Goal: Task Accomplishment & Management: Complete application form

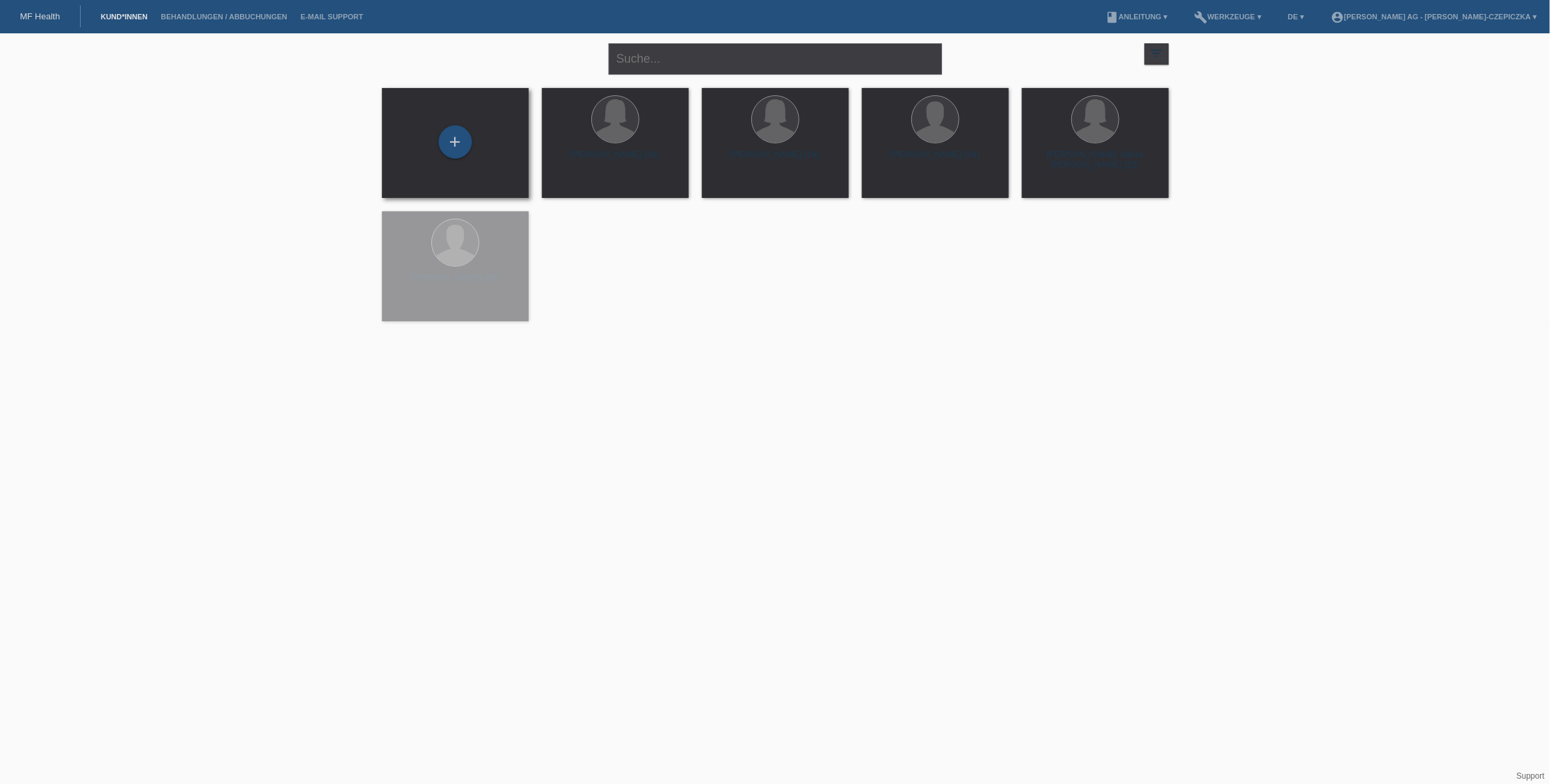
click at [437, 142] on div "+" at bounding box center [455, 142] width 125 height 35
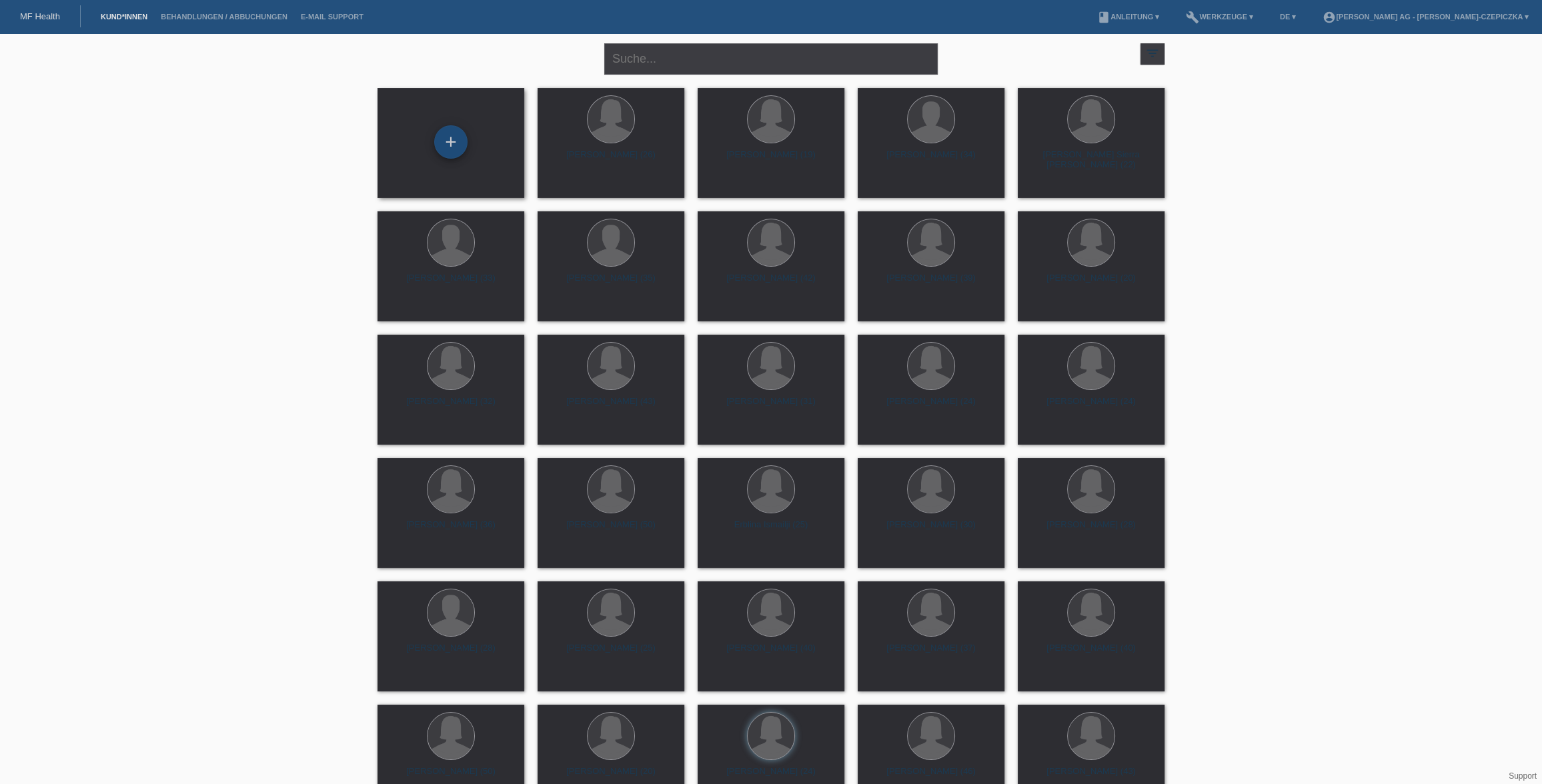
click at [462, 147] on div "+" at bounding box center [450, 141] width 34 height 33
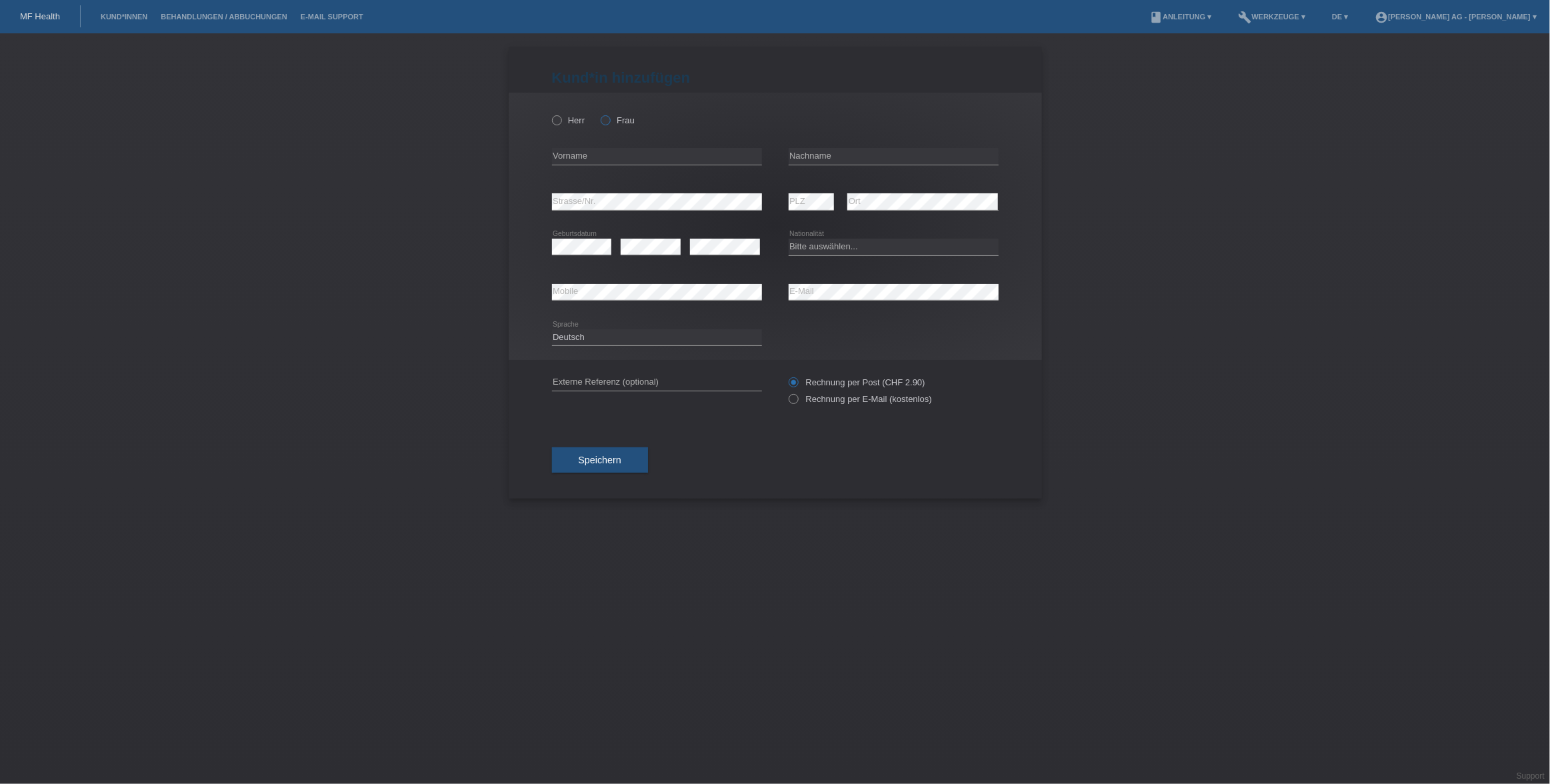
click at [599, 114] on icon at bounding box center [599, 114] width 0 height 0
click at [607, 122] on input "Frau" at bounding box center [605, 119] width 9 height 9
radio input "true"
click at [604, 154] on input "text" at bounding box center [657, 156] width 210 height 16
click at [720, 150] on input "text" at bounding box center [657, 156] width 210 height 16
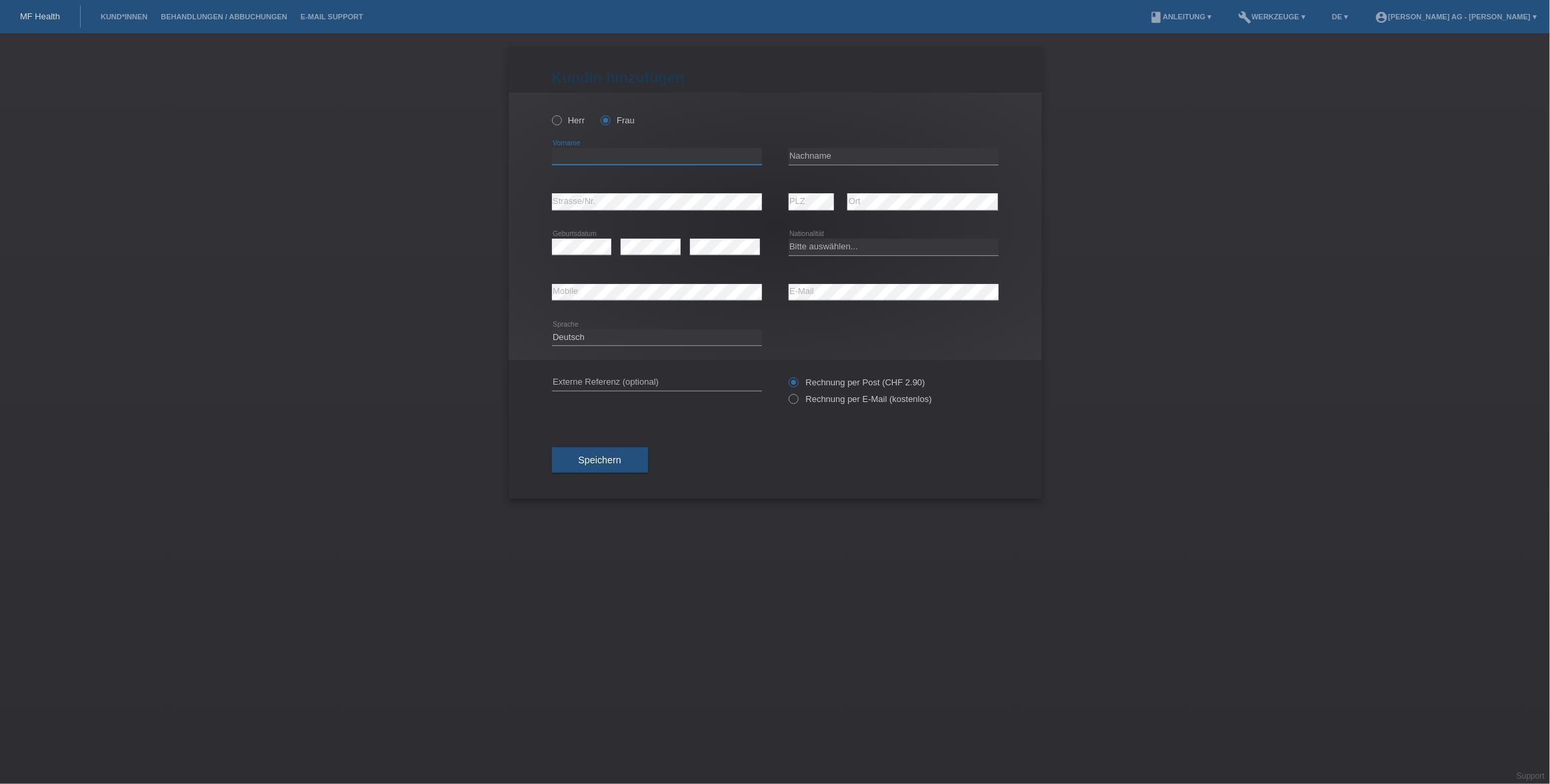
paste input "Sharki Valentina"
type input "Sharki Valentina"
paste input "Sharki Valentina"
click at [851, 149] on input "Sharki Valentina" at bounding box center [893, 156] width 210 height 16
click at [850, 158] on input "Sharki Valentina" at bounding box center [893, 156] width 210 height 16
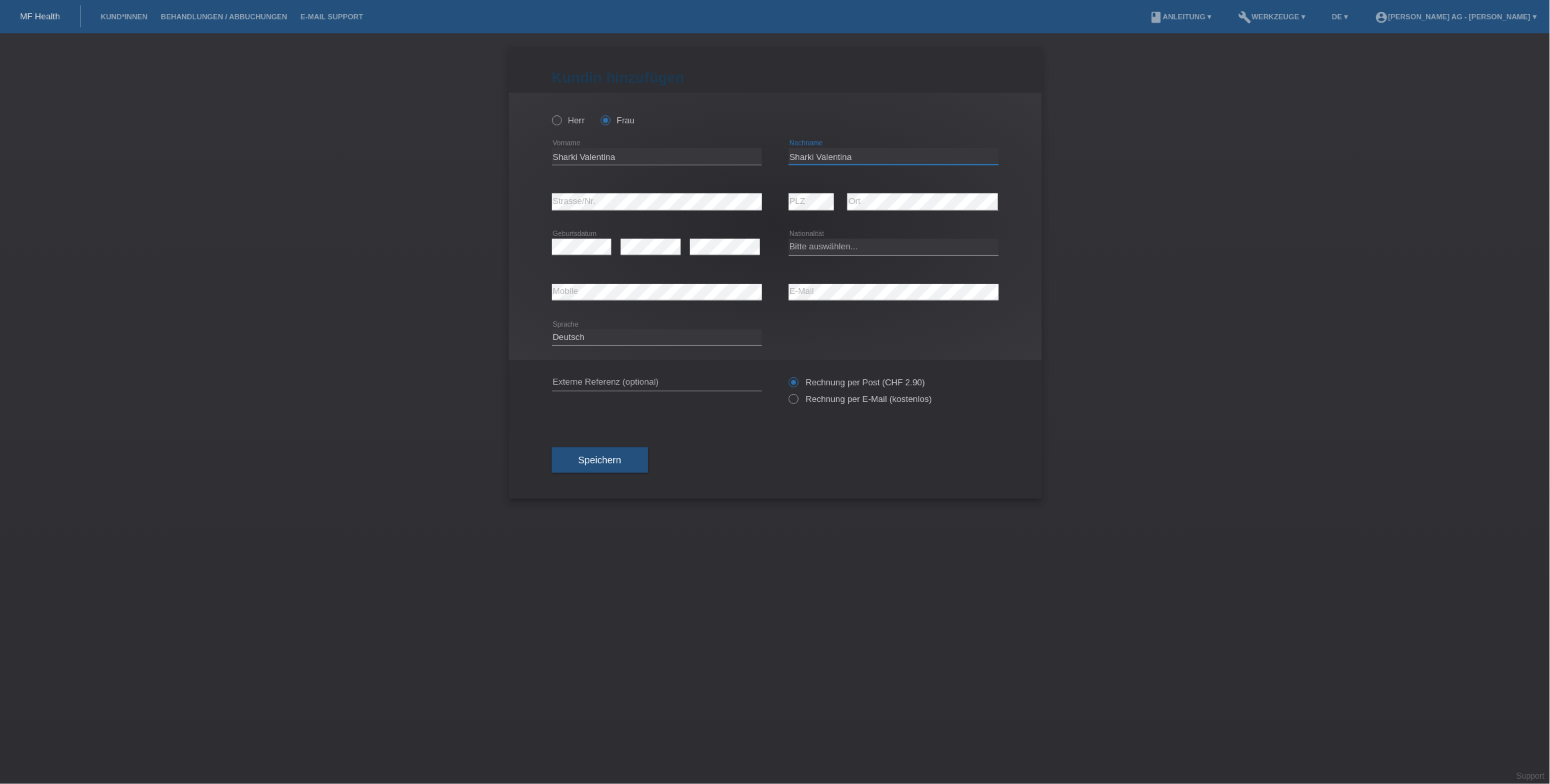
click at [850, 158] on input "Sharki Valentina" at bounding box center [893, 156] width 210 height 16
type input "Sharki"
click at [567, 159] on input "Sharki Valentina" at bounding box center [657, 156] width 210 height 16
click at [566, 159] on input "Sharki Valentina" at bounding box center [657, 156] width 210 height 16
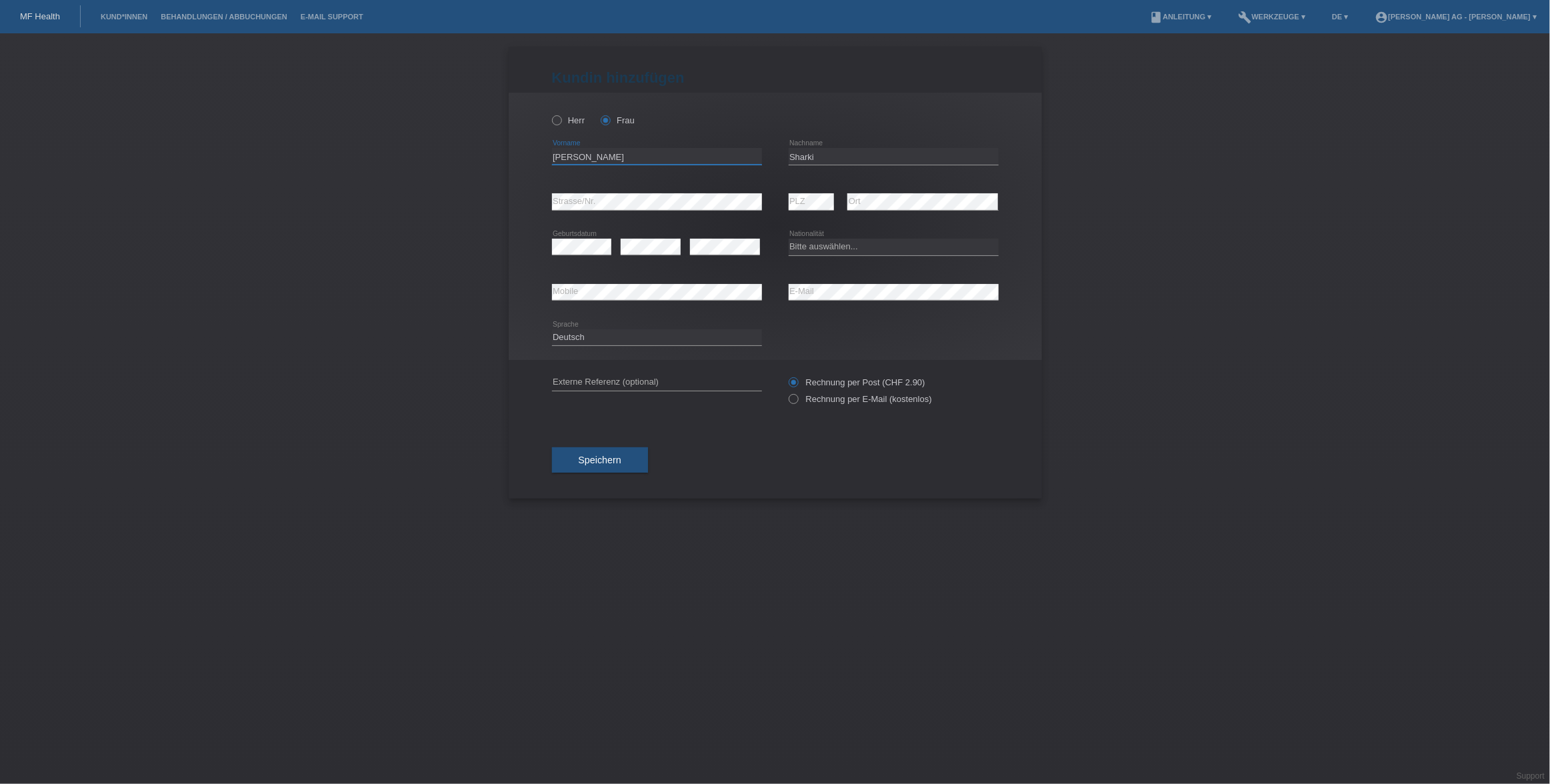
type input "Valentina"
click at [581, 263] on div "error Geburtsdatum" at bounding box center [582, 247] width 60 height 45
click at [832, 283] on div "error E-Mail" at bounding box center [893, 292] width 210 height 45
click at [786, 392] on icon at bounding box center [786, 392] width 0 height 0
click at [789, 400] on input "Rechnung per E-Mail (kostenlos)" at bounding box center [793, 402] width 9 height 16
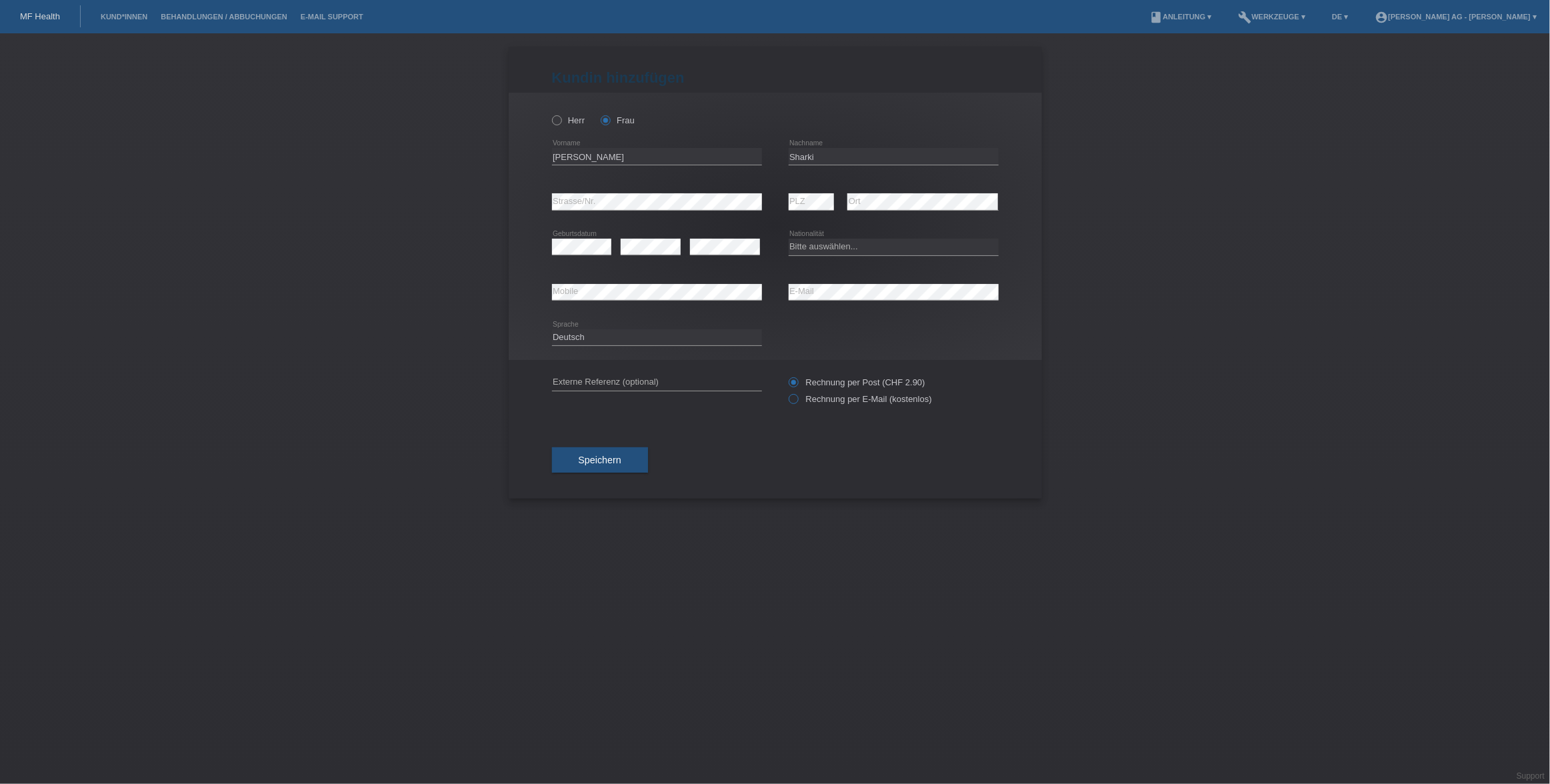
radio input "true"
click at [605, 462] on span "Speichern" at bounding box center [600, 460] width 42 height 11
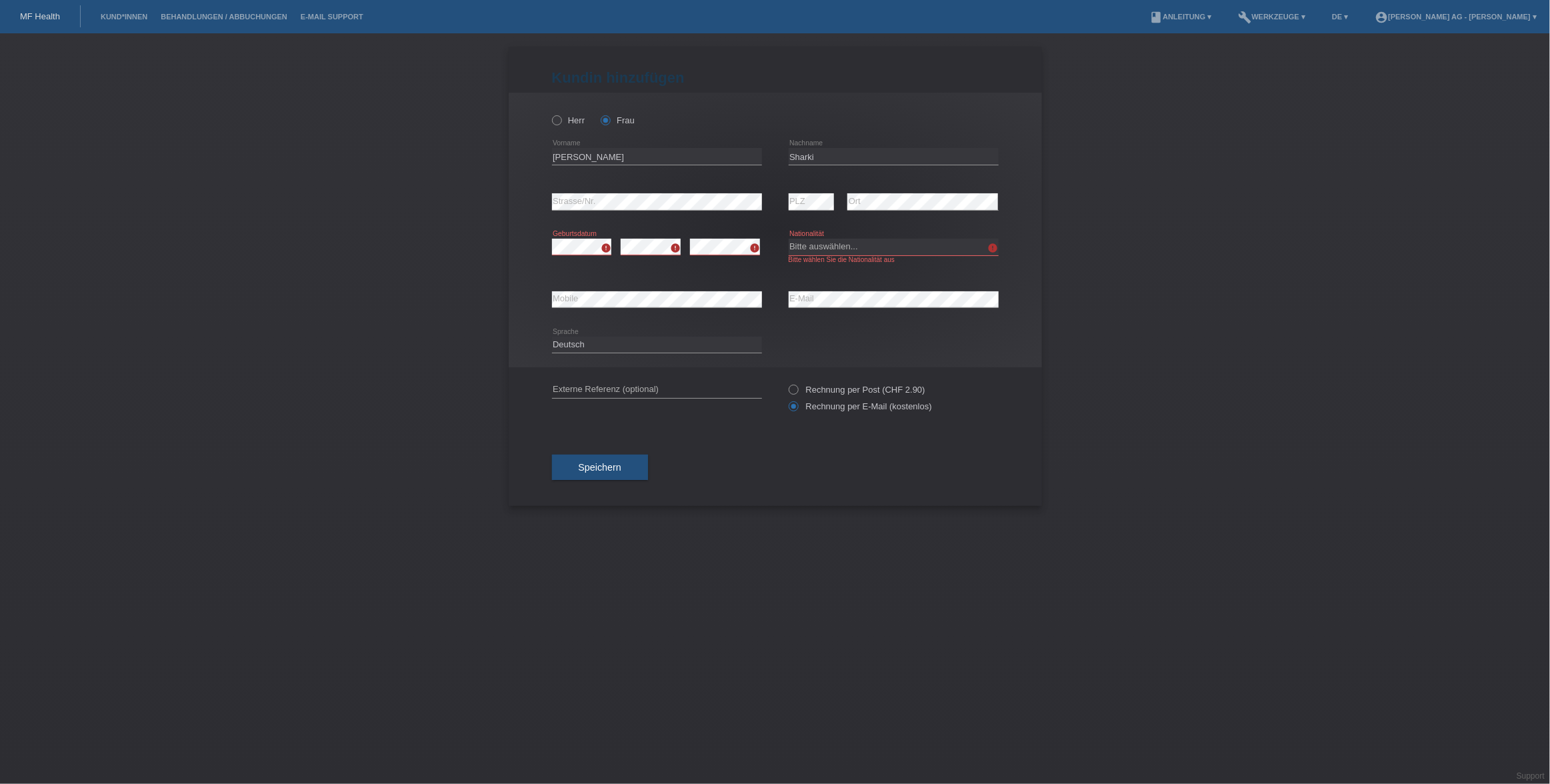
click at [607, 248] on icon "error" at bounding box center [605, 247] width 11 height 11
click at [604, 253] on icon "error" at bounding box center [605, 247] width 11 height 11
click at [859, 245] on select "Bitte auswählen... Schweiz Deutschland Liechtenstein Österreich ------------ Af…" at bounding box center [893, 247] width 210 height 16
select select "RS"
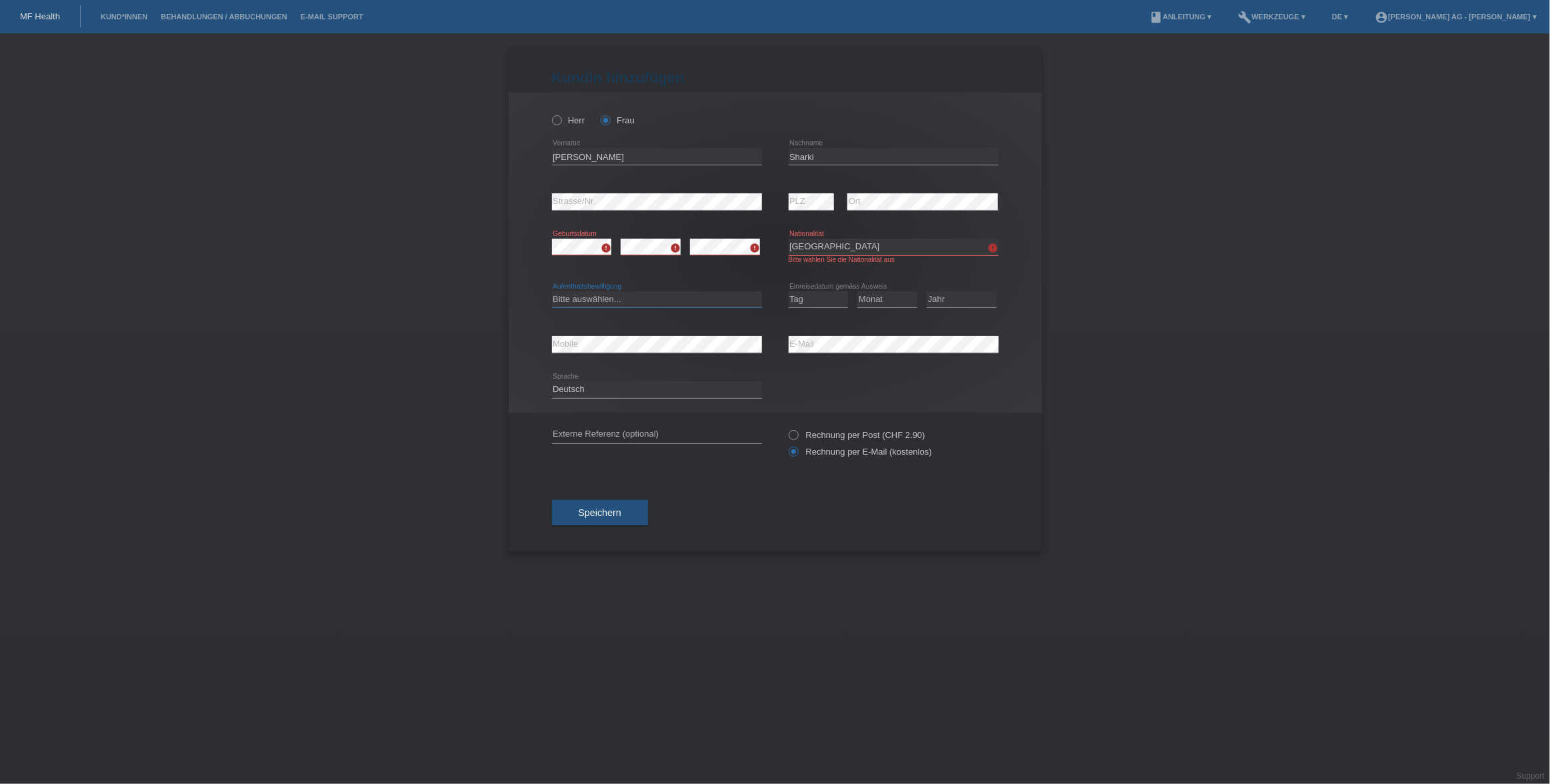
click at [656, 296] on select "Bitte auswählen... C B B - Flüchtlingsstatus Andere" at bounding box center [657, 300] width 210 height 16
select select "C"
click at [552, 292] on select "Bitte auswählen... C B B - Flüchtlingsstatus Andere" at bounding box center [657, 300] width 210 height 16
click at [732, 225] on div "error" at bounding box center [726, 247] width 70 height 45
click at [807, 301] on select "Tag 01 02 03 04 05 06 07 08 09 10 11" at bounding box center [818, 300] width 60 height 16
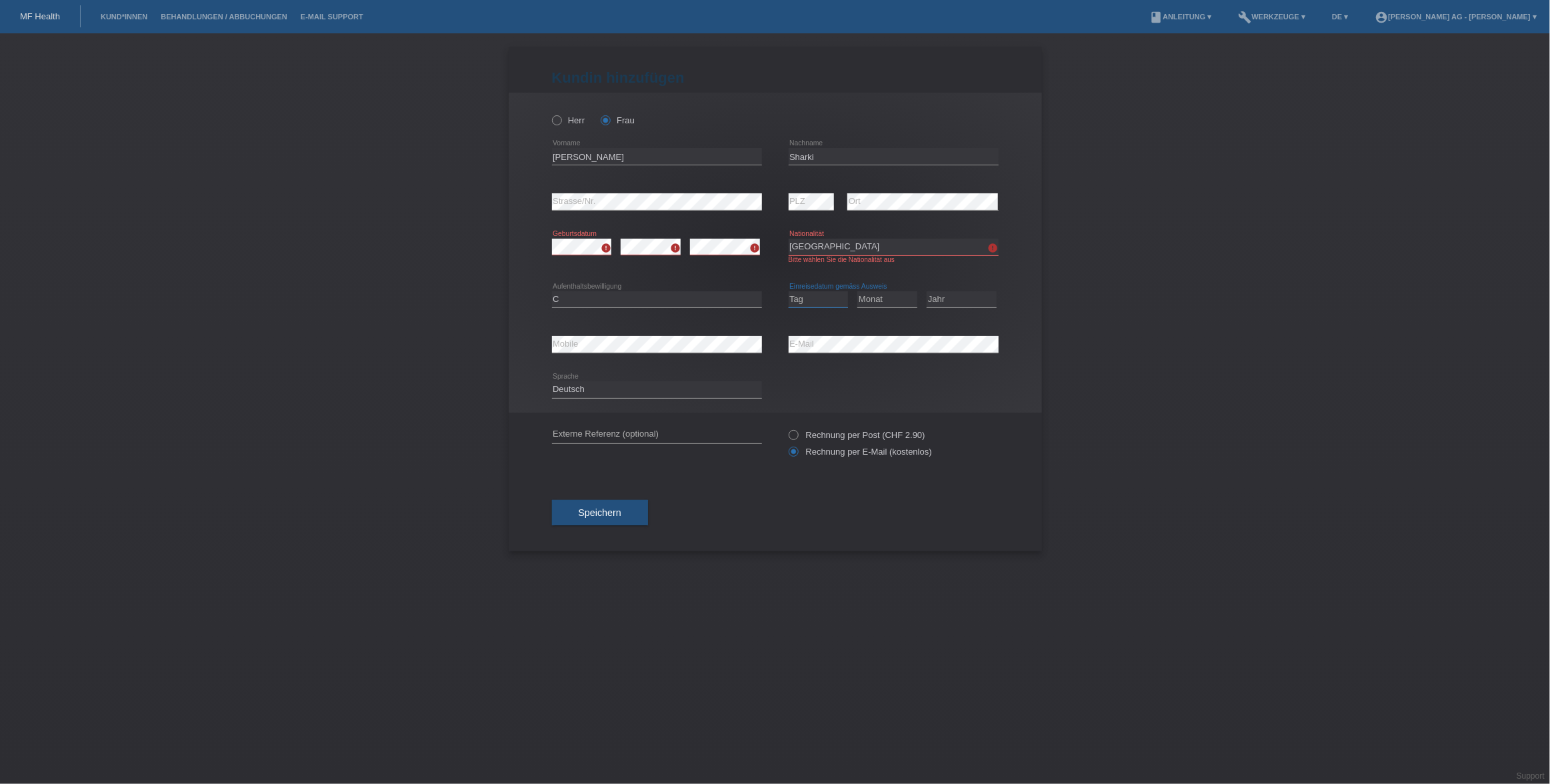
select select "20"
click at [788, 292] on select "Tag 01 02 03 04 05 06 07 08 09 10 11" at bounding box center [818, 300] width 60 height 16
click at [894, 301] on select "Monat 01 02 03 04 05 06 07 08 09 10 11" at bounding box center [887, 300] width 60 height 16
select select "01"
click at [857, 292] on select "Monat 01 02 03 04 05 06 07 08 09 10 11" at bounding box center [887, 300] width 60 height 16
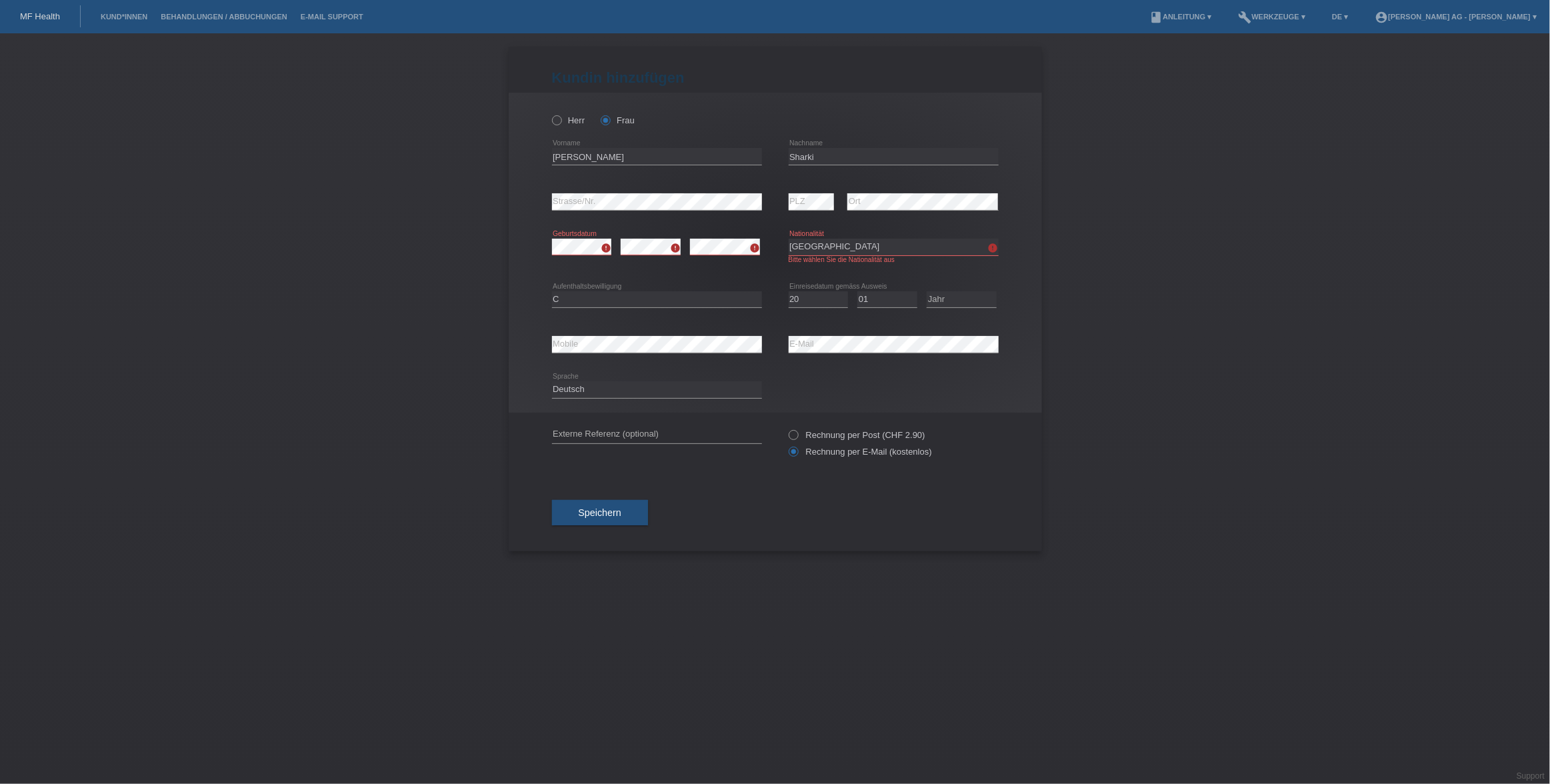
click at [0, 0] on div at bounding box center [0, 0] width 0 height 0
click at [949, 310] on div "Jahr 2025 2024 2023 2022 2021 2020 2019 2018 2017" at bounding box center [962, 299] width 70 height 45
click at [949, 304] on select "Jahr 2025 2024 2023 2022 2021 2020 2019 2018 2017 2016 2015 2014 2013 2012 2011…" at bounding box center [962, 300] width 70 height 16
select select "2001"
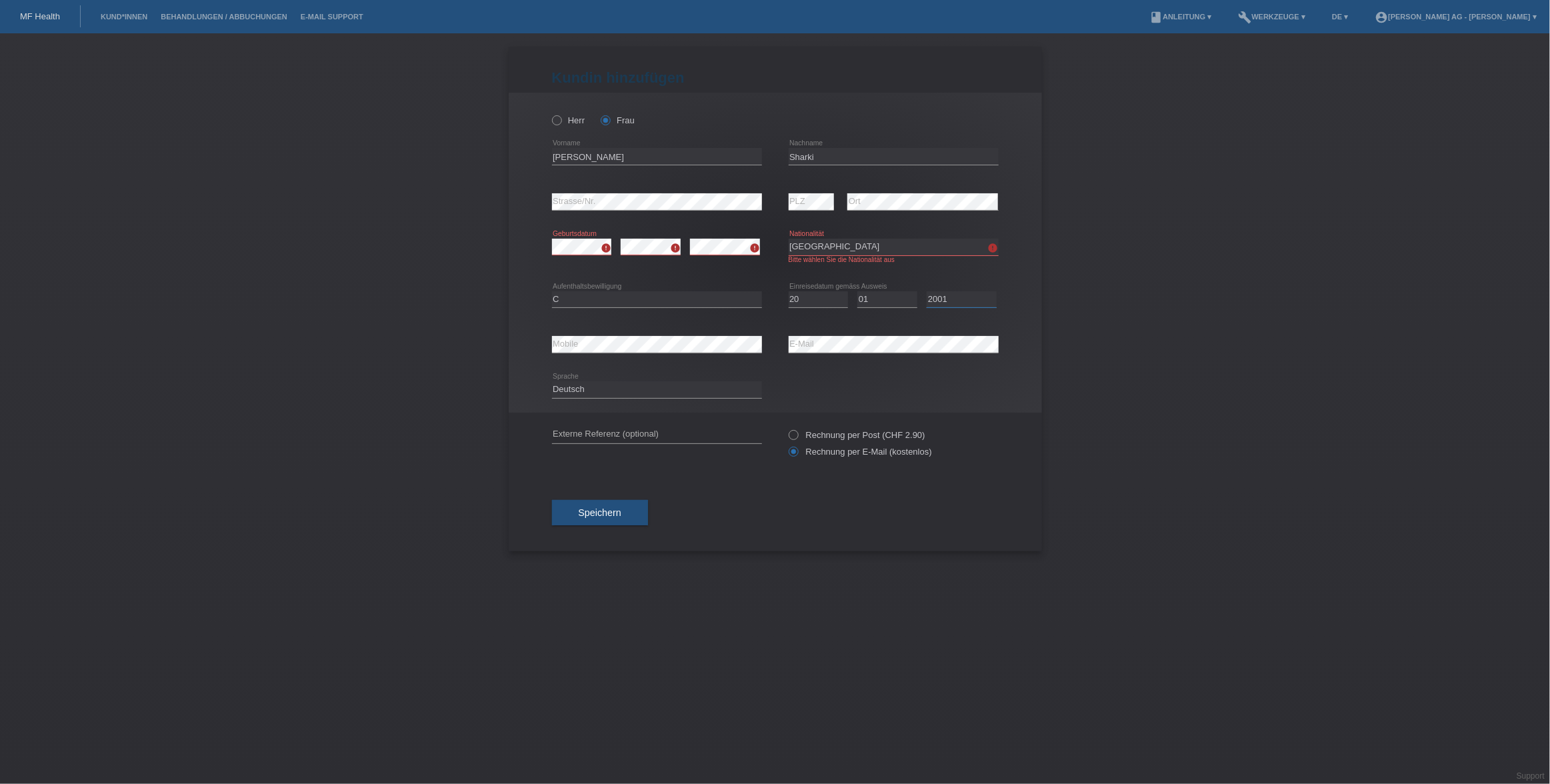
click at [927, 292] on select "Jahr 2025 2024 2023 2022 2021 2020 2019 2018 2017 2016 2015 2014 2013 2012 2011…" at bounding box center [962, 300] width 70 height 16
click at [616, 517] on span "Speichern" at bounding box center [600, 512] width 42 height 11
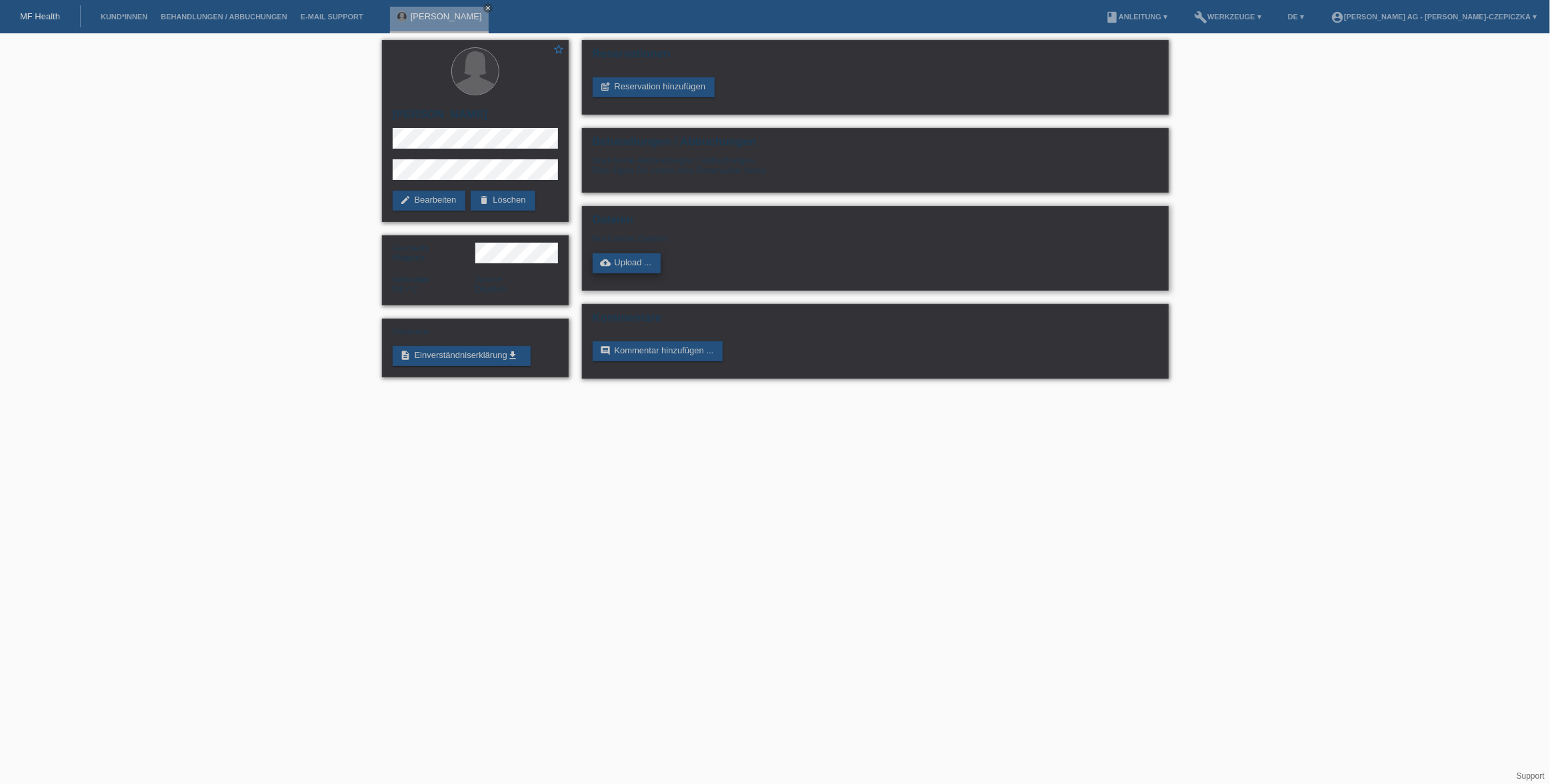
click at [616, 262] on link "cloud_upload Upload ..." at bounding box center [627, 263] width 69 height 20
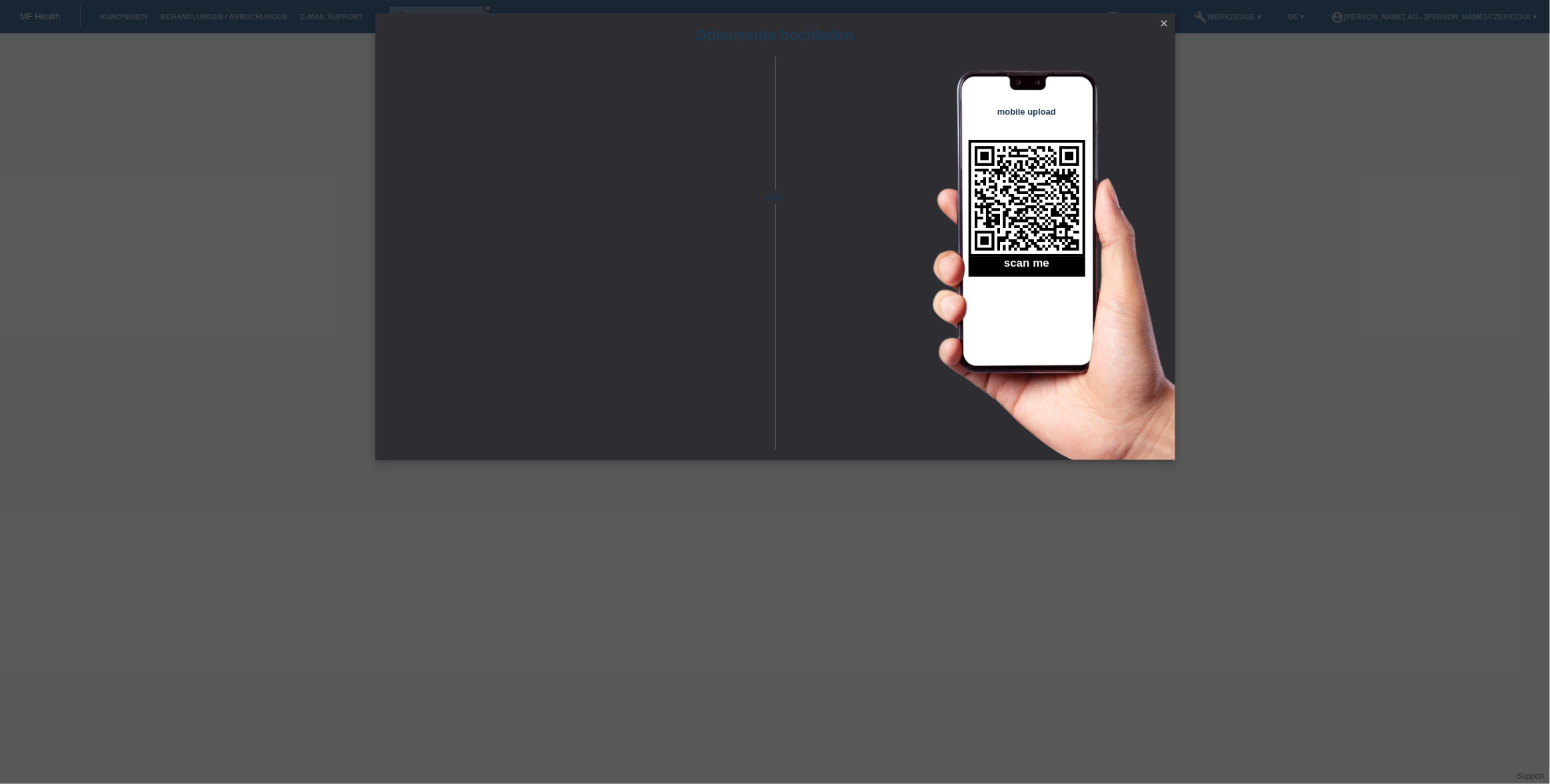
click at [1166, 21] on icon "close" at bounding box center [1164, 23] width 11 height 11
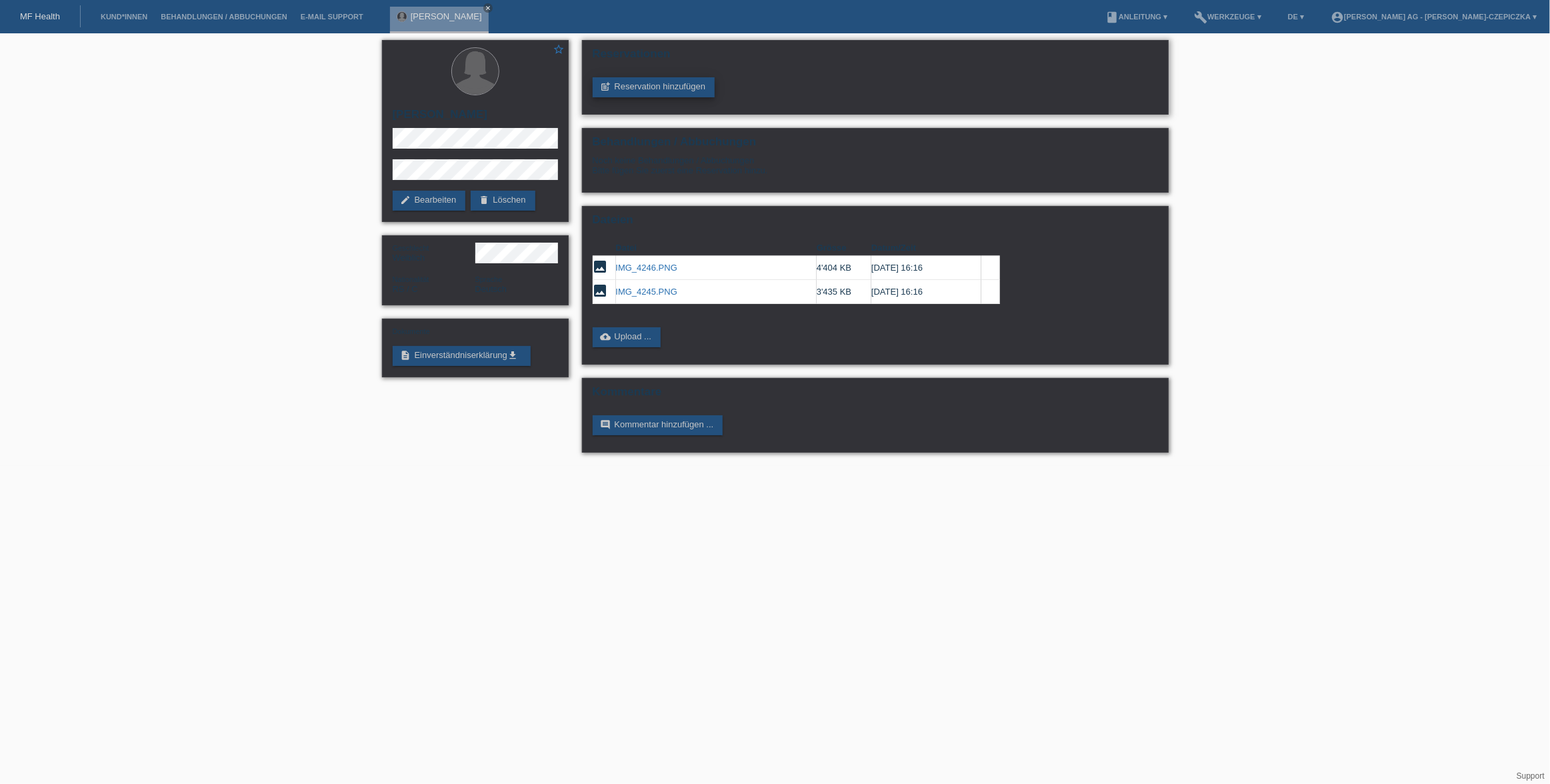
click at [674, 92] on link "post_add Reservation hinzufügen" at bounding box center [654, 87] width 123 height 20
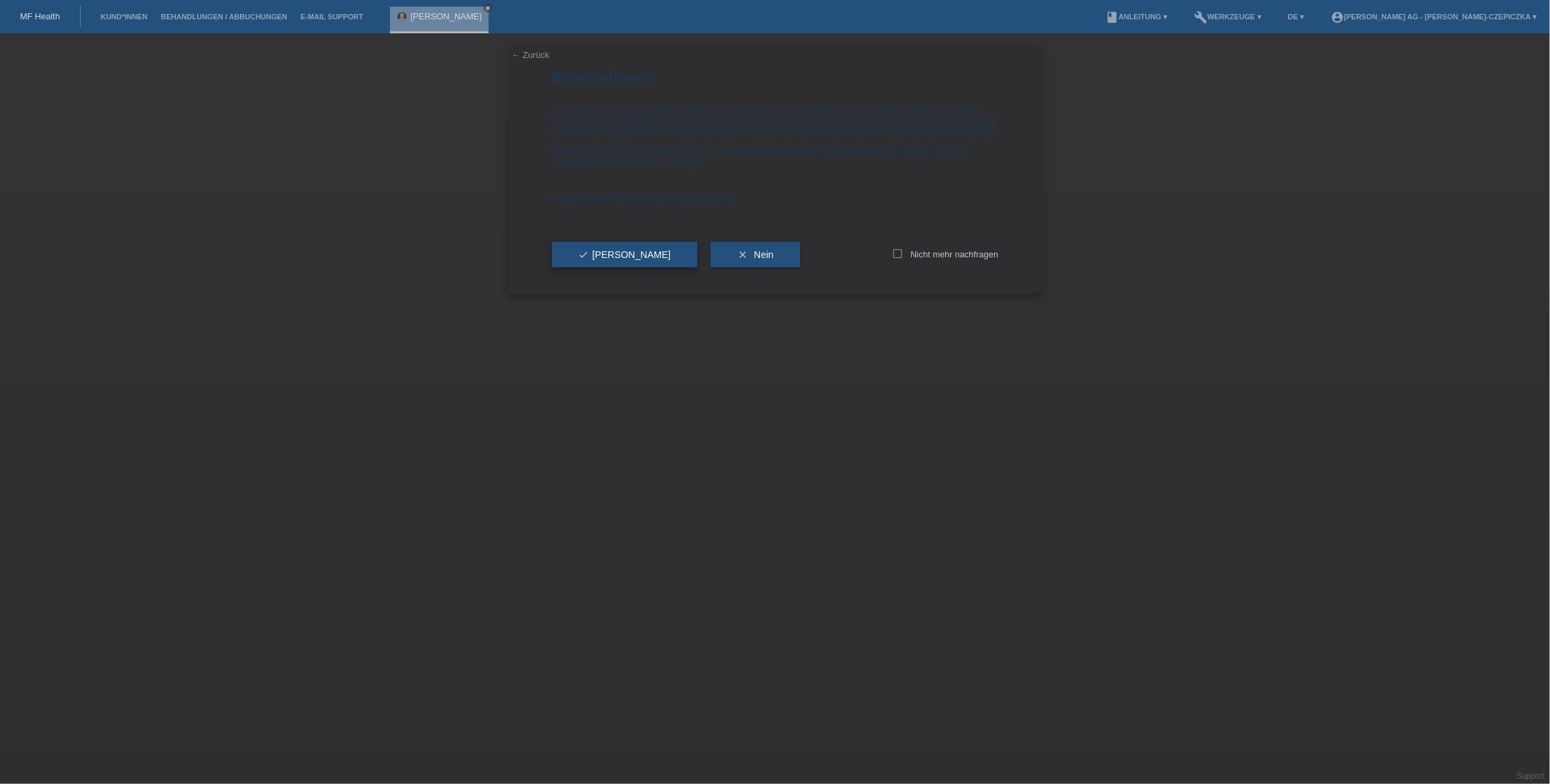
click at [615, 254] on div "check Ja" at bounding box center [625, 254] width 146 height 78
click at [614, 267] on button "check Ja" at bounding box center [625, 254] width 146 height 25
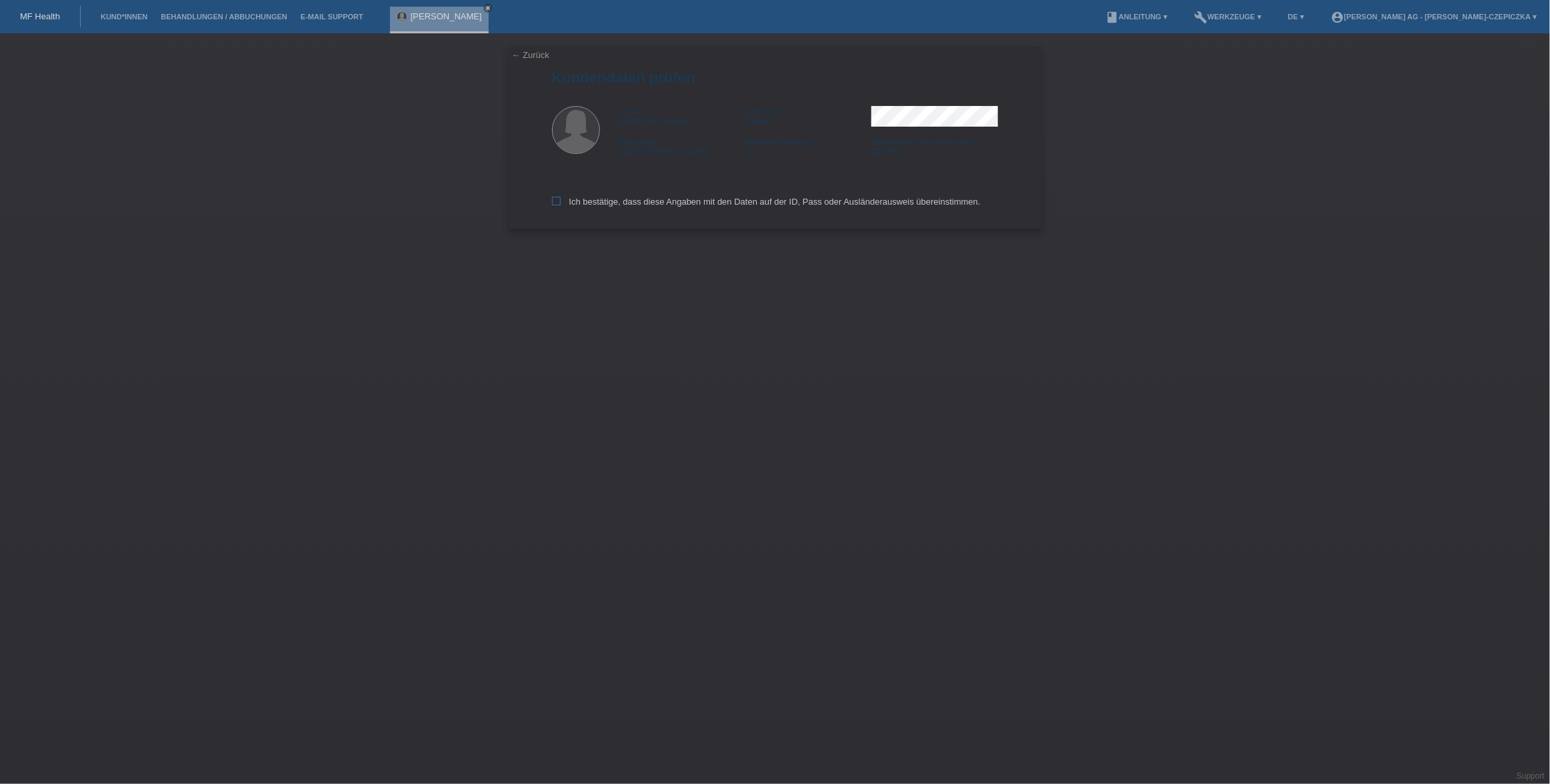
click at [558, 200] on icon at bounding box center [556, 201] width 9 height 9
click at [558, 200] on input "Ich bestätige, dass diese Angaben mit den Daten auf der ID, Pass oder Ausländer…" at bounding box center [556, 201] width 9 height 9
checkbox input "true"
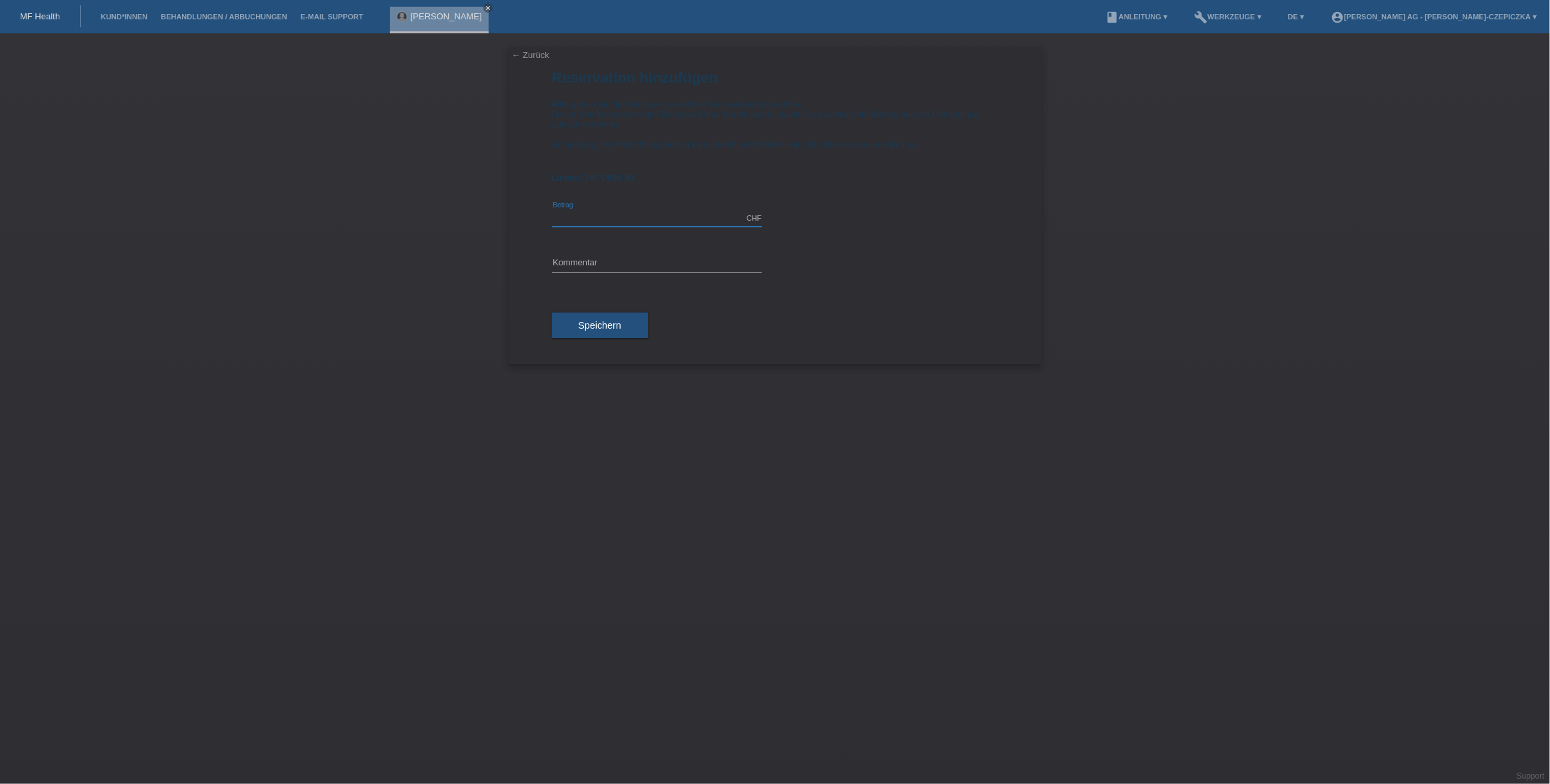
click at [620, 220] on input "text" at bounding box center [657, 218] width 210 height 16
type input "6000.00"
click at [594, 270] on input "text" at bounding box center [657, 264] width 210 height 16
type input "[MEDICAL_DATA]"
click at [593, 332] on button "Speichern" at bounding box center [601, 325] width 96 height 25
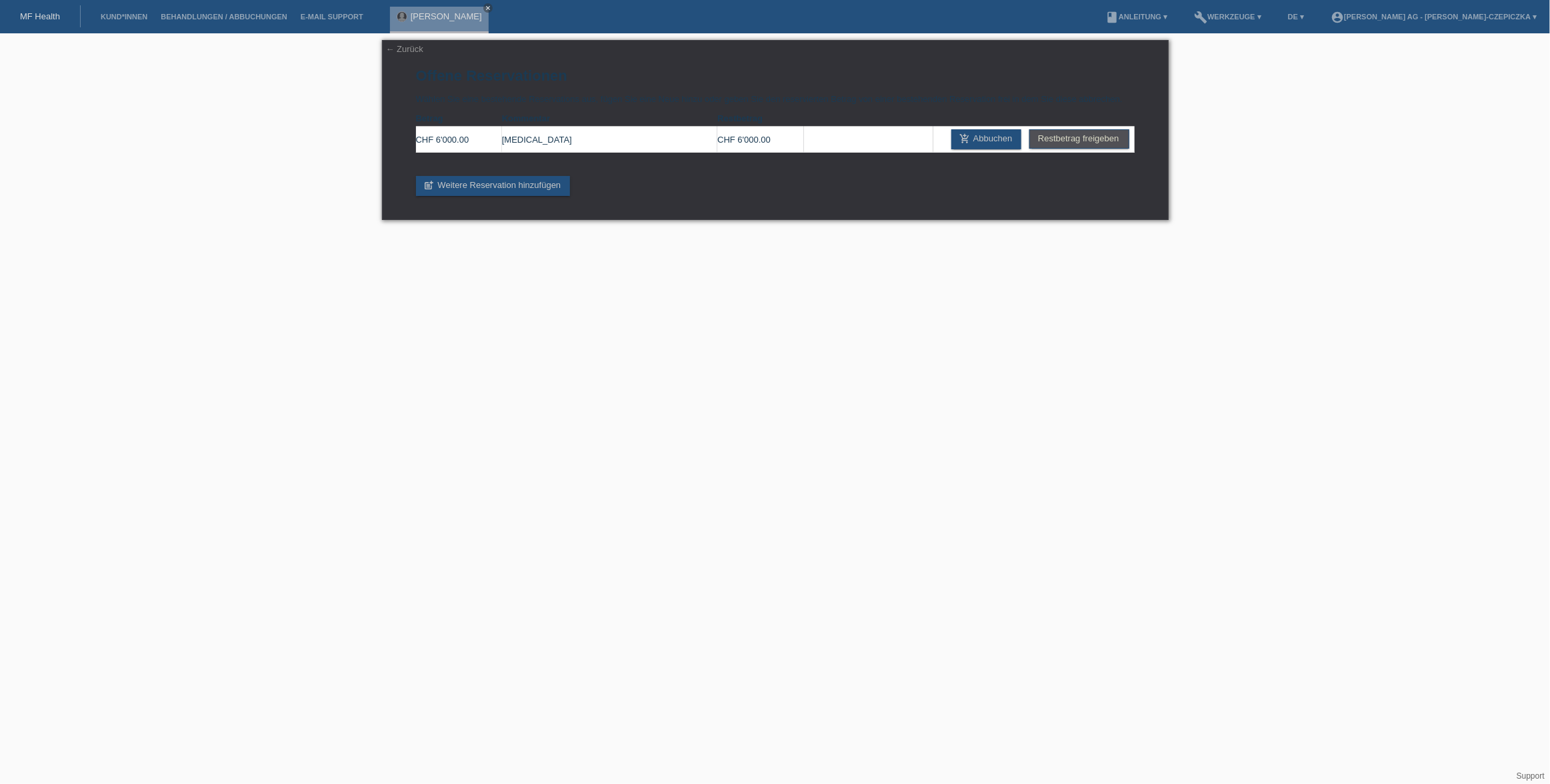
click at [485, 9] on div "[PERSON_NAME] close" at bounding box center [442, 16] width 105 height 33
click at [485, 8] on icon "close" at bounding box center [488, 8] width 7 height 7
click at [394, 47] on link "← Zurück" at bounding box center [404, 49] width 38 height 10
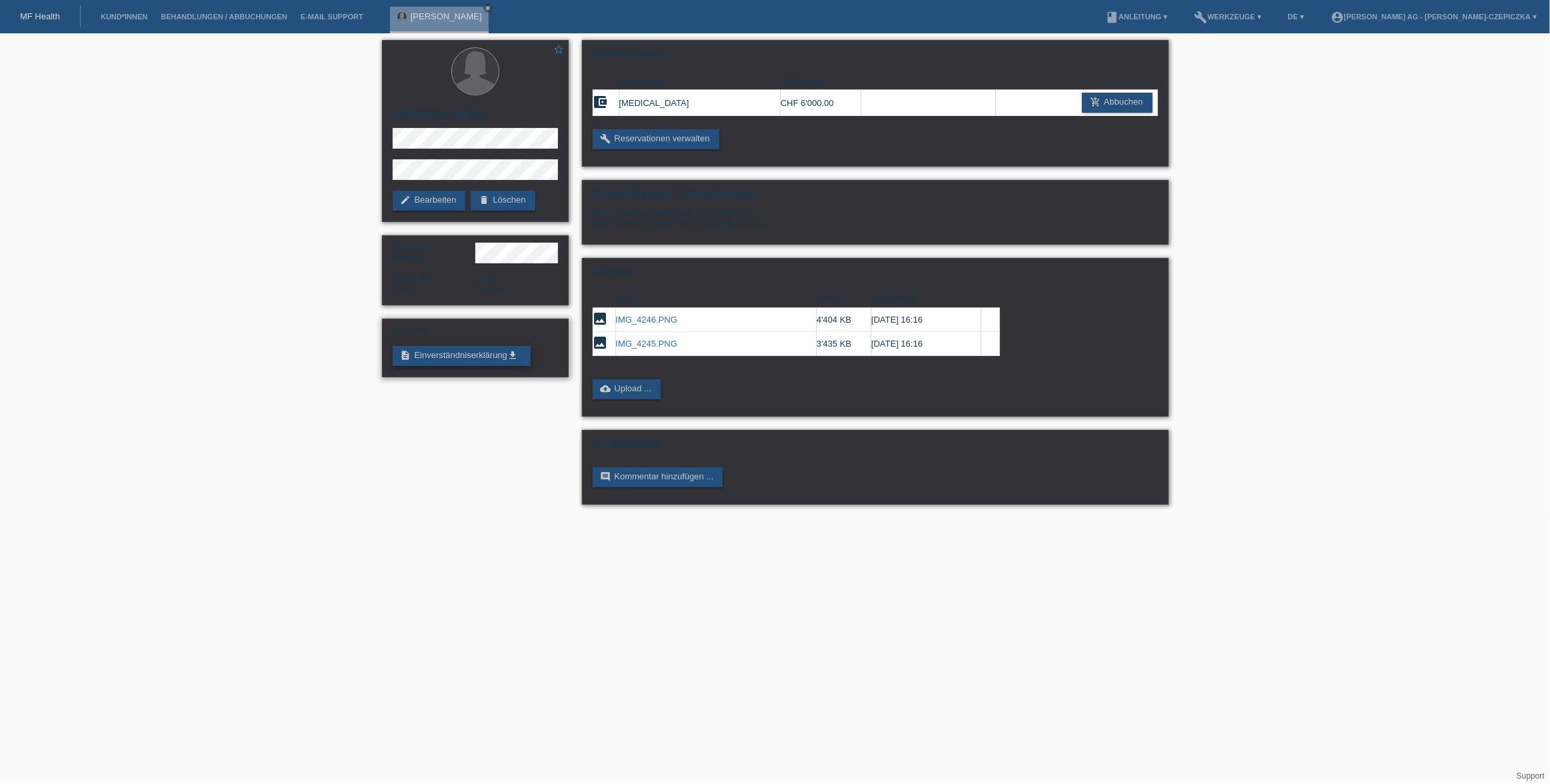
click at [476, 351] on link "description Einverständniserklärung get_app" at bounding box center [462, 356] width 138 height 20
